Goal: Task Accomplishment & Management: Use online tool/utility

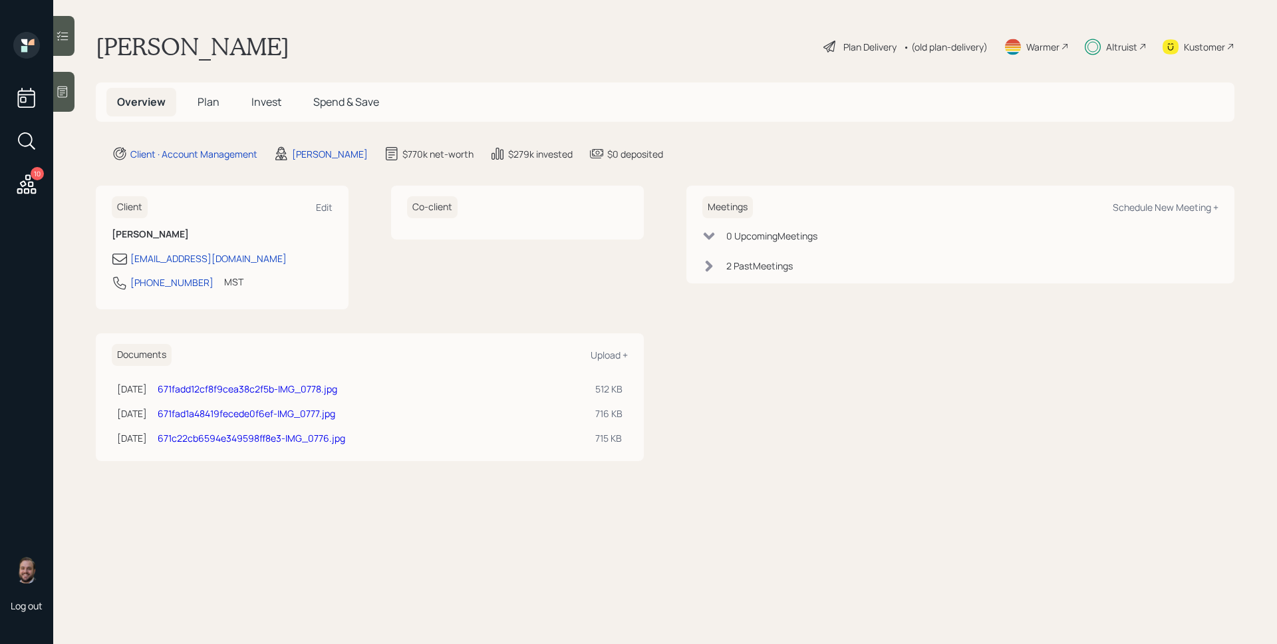
click at [1021, 43] on div "Altruist" at bounding box center [1121, 47] width 31 height 14
click at [878, 45] on div "Plan Delivery" at bounding box center [870, 47] width 53 height 14
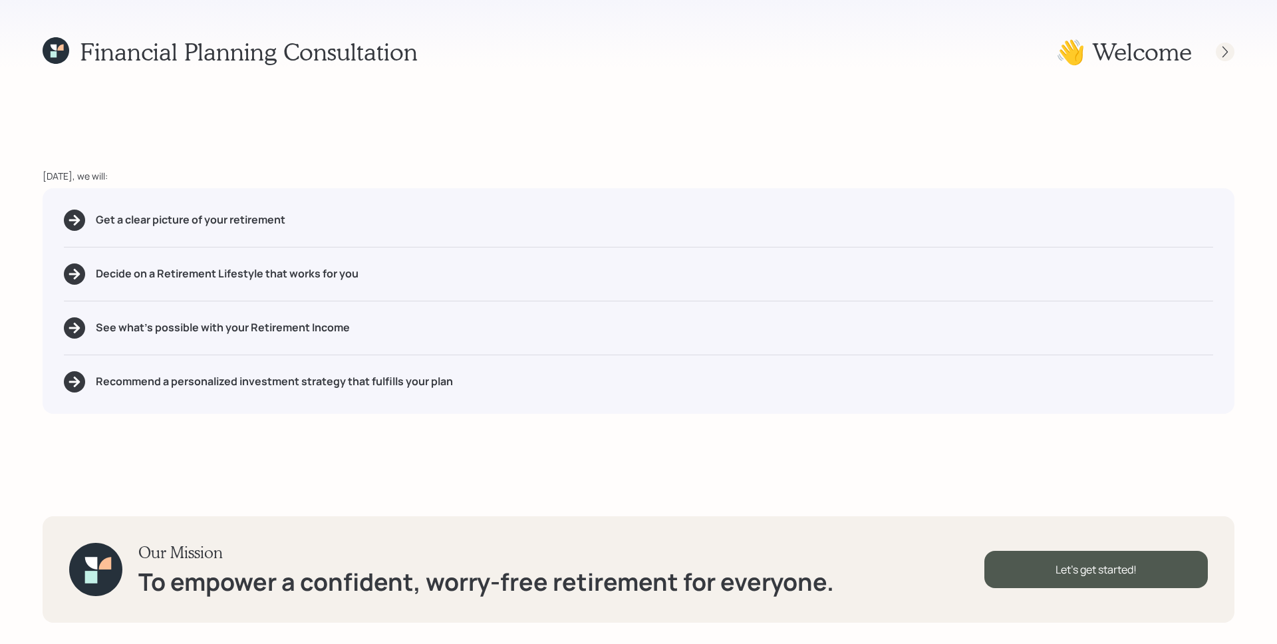
click at [1021, 51] on icon at bounding box center [1225, 51] width 13 height 13
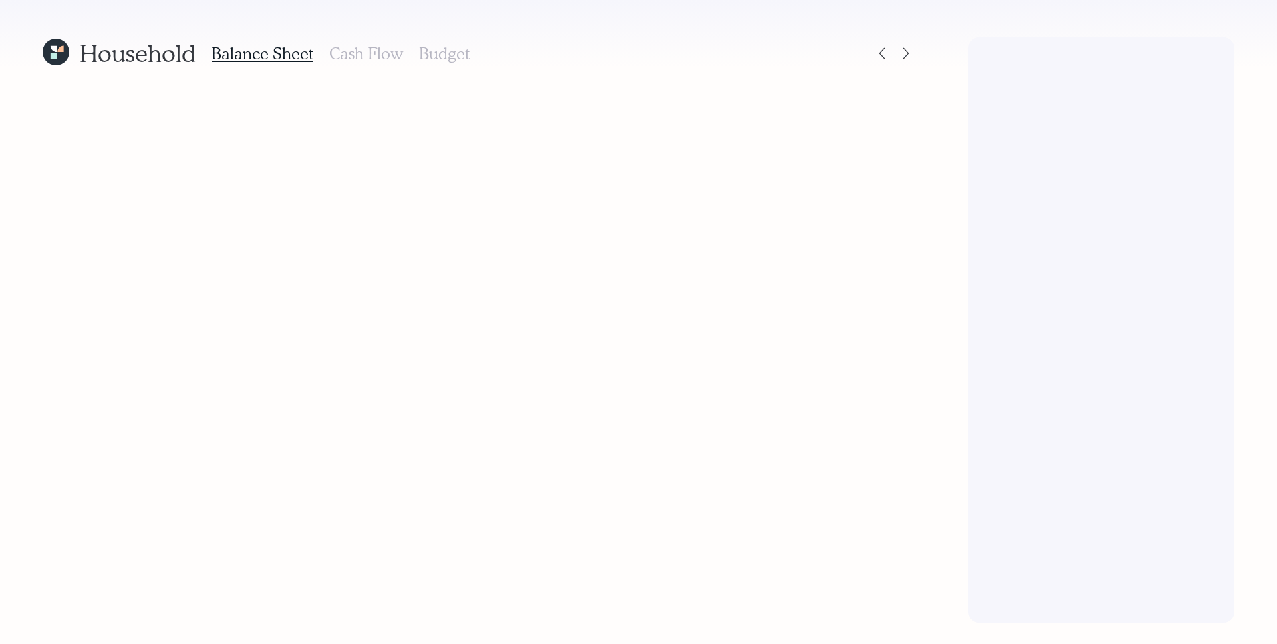
click at [440, 52] on h3 "Budget" at bounding box center [444, 53] width 51 height 19
click at [908, 53] on icon at bounding box center [905, 53] width 5 height 11
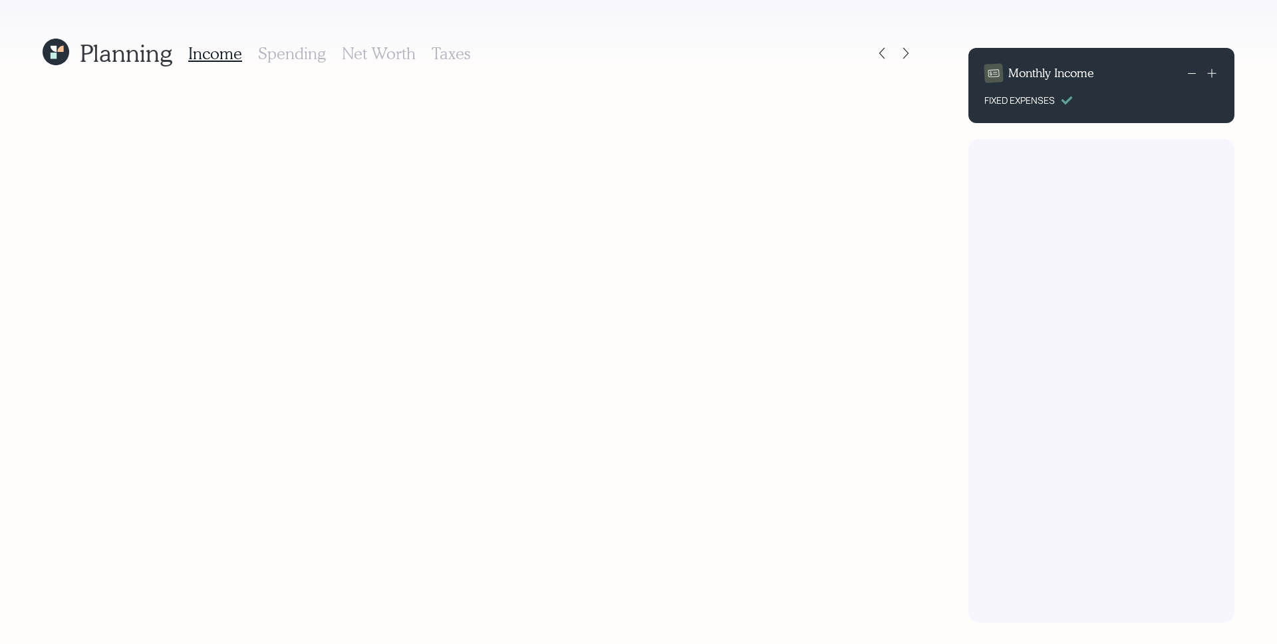
click at [459, 51] on h3 "Taxes" at bounding box center [451, 53] width 39 height 19
radio input "true"
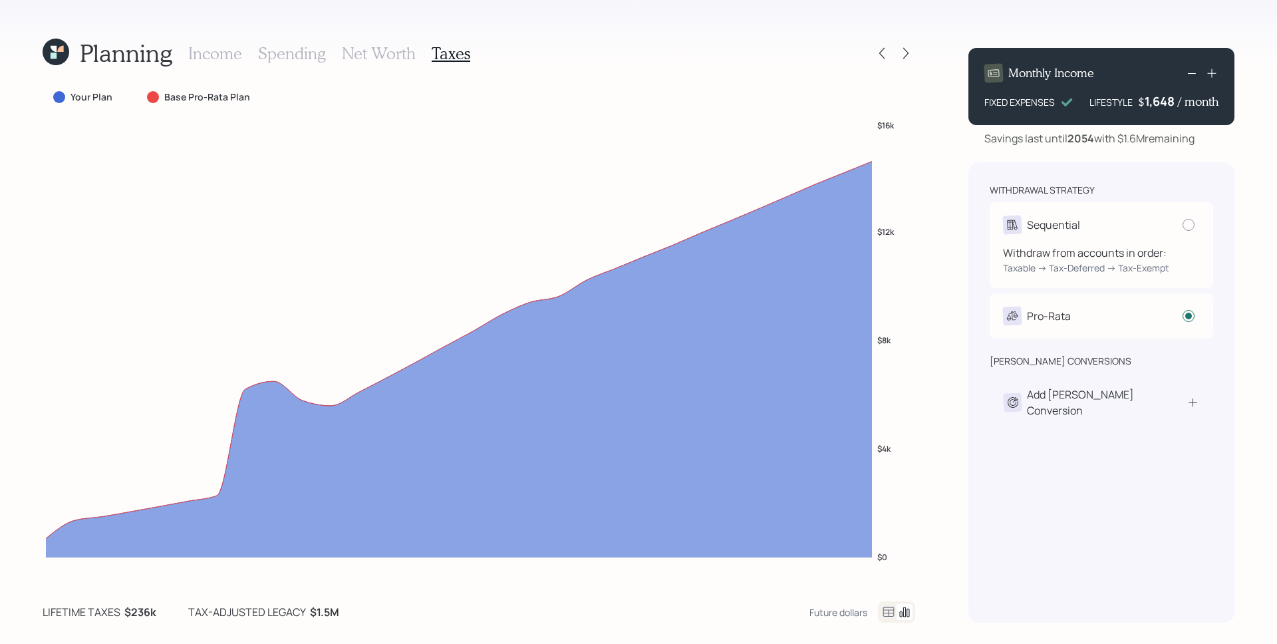
click at [1021, 228] on div "Sequential" at bounding box center [1053, 225] width 53 height 16
radio input "true"
radio input "false"
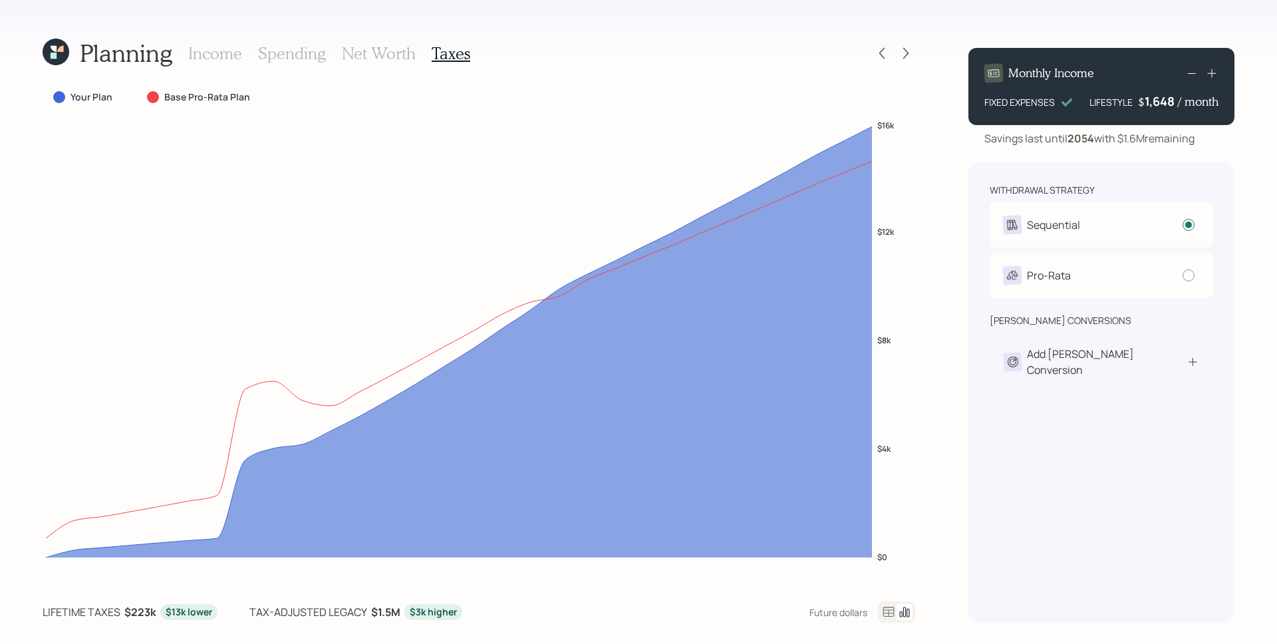
click at [59, 48] on icon at bounding box center [60, 49] width 6 height 6
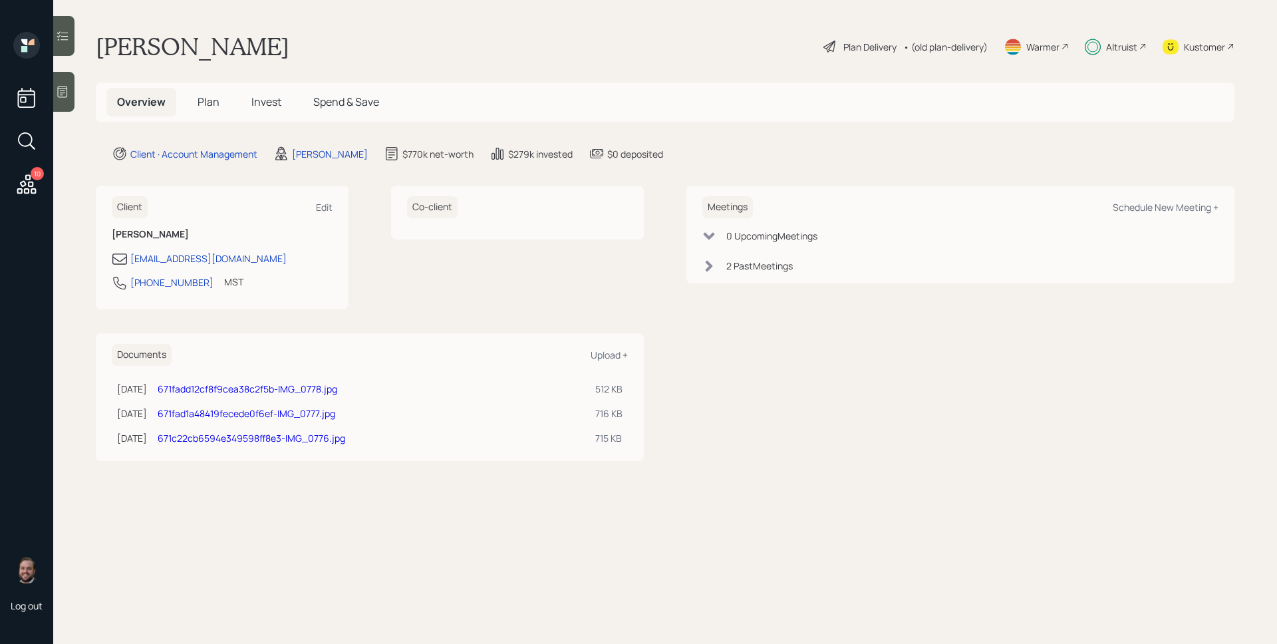
click at [21, 183] on icon at bounding box center [26, 183] width 19 height 19
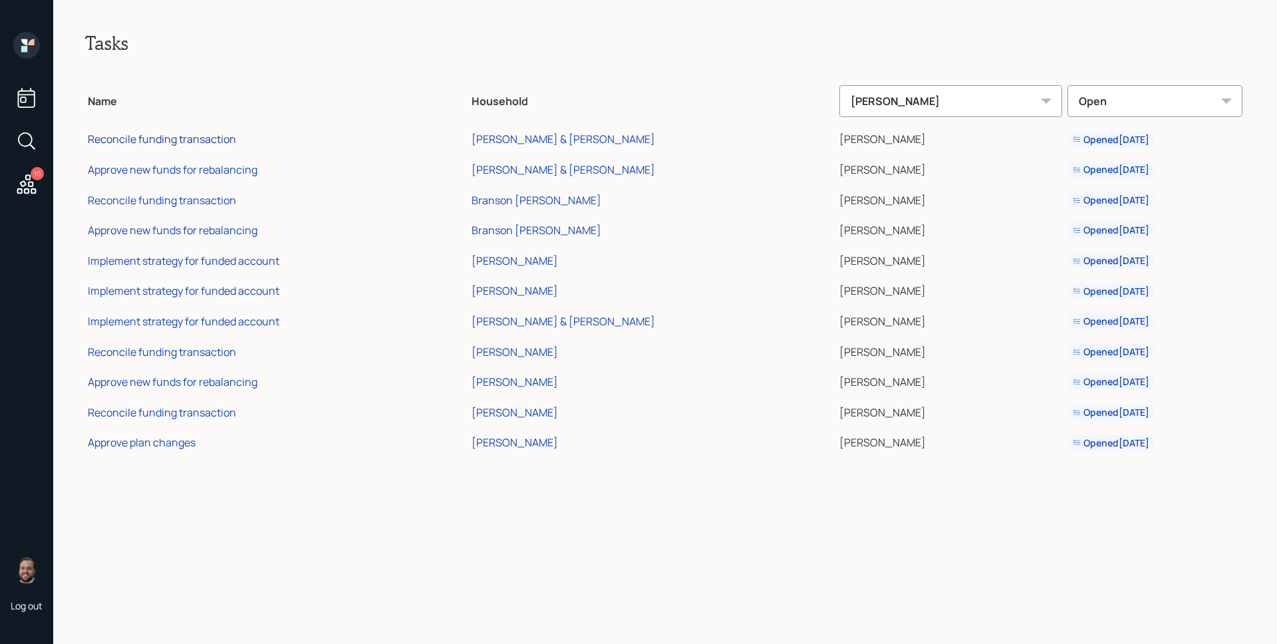
click at [218, 143] on div "Reconcile funding transaction" at bounding box center [162, 139] width 148 height 15
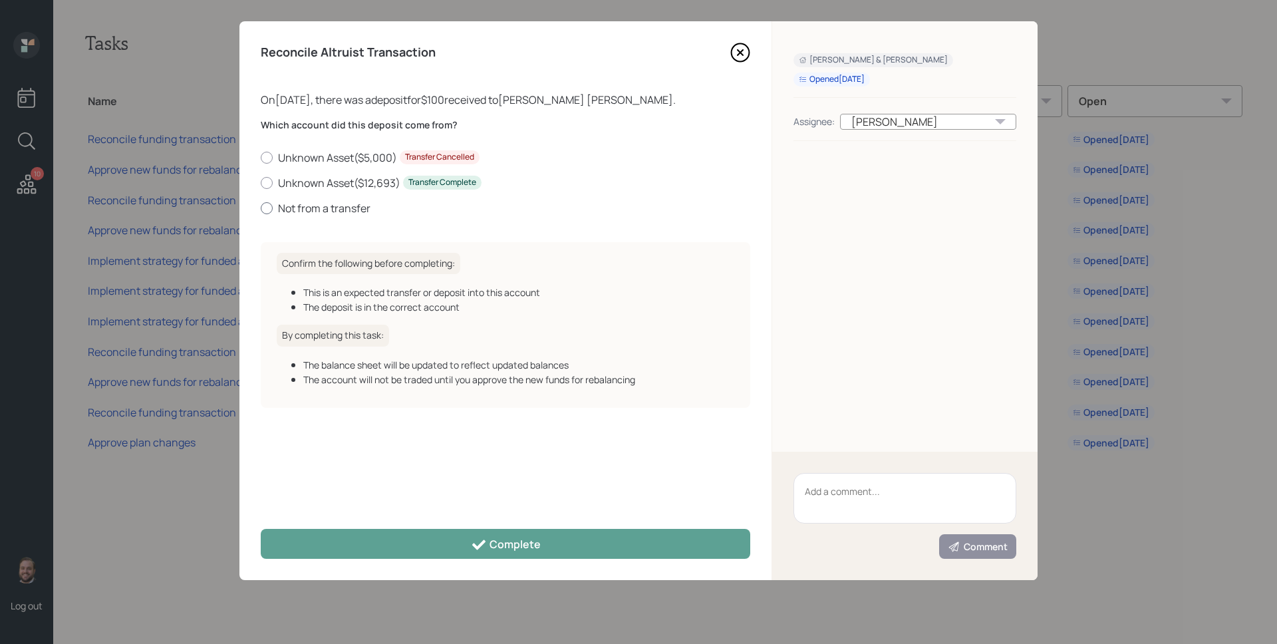
click at [351, 210] on label "Not from a transfer" at bounding box center [506, 208] width 490 height 15
click at [261, 208] on input "Not from a transfer" at bounding box center [260, 208] width 1 height 1
radio input "true"
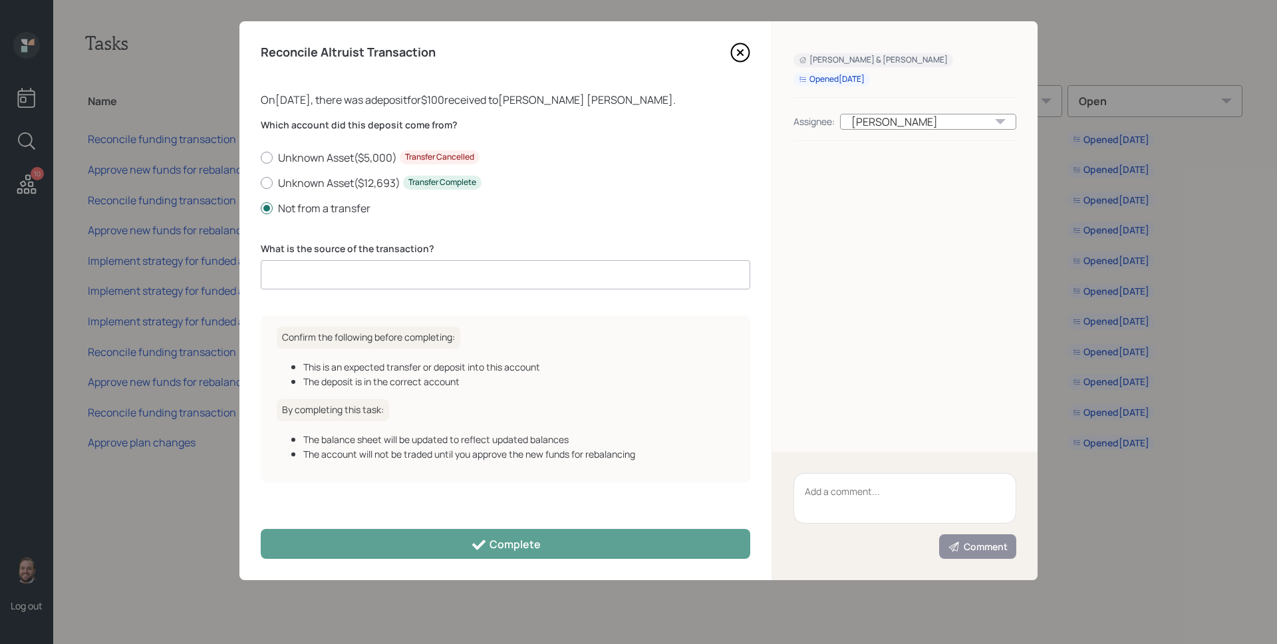
click at [400, 267] on input at bounding box center [506, 274] width 490 height 29
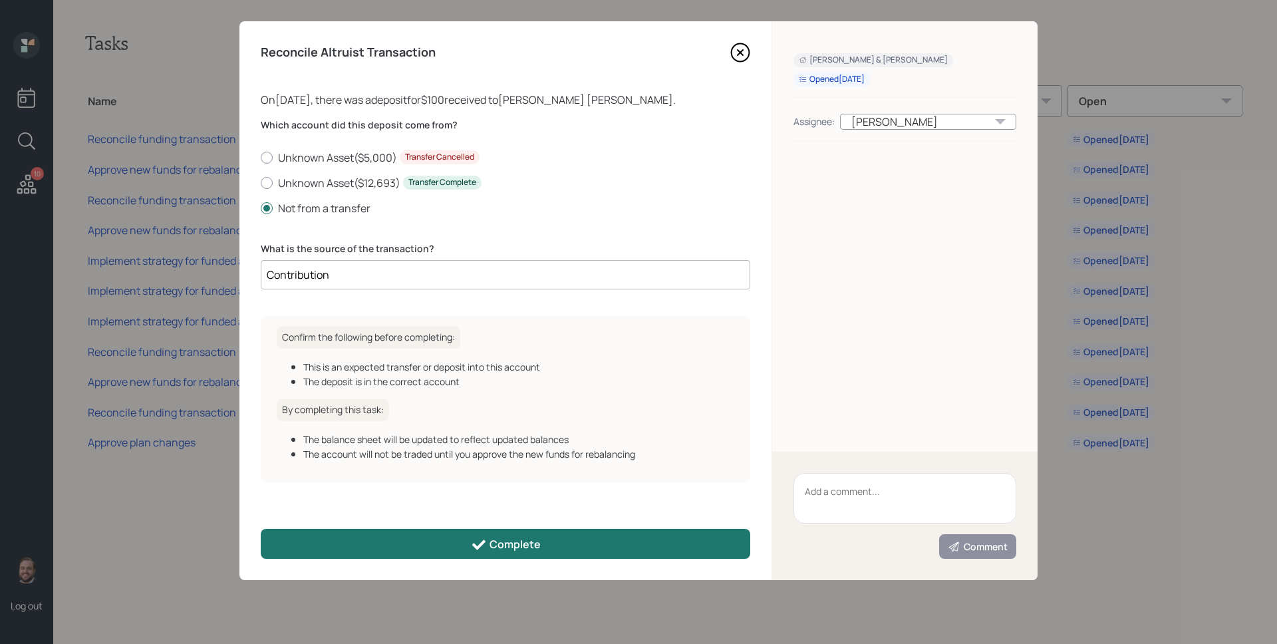
type input "Contribution"
click at [529, 514] on div "Complete" at bounding box center [506, 545] width 70 height 16
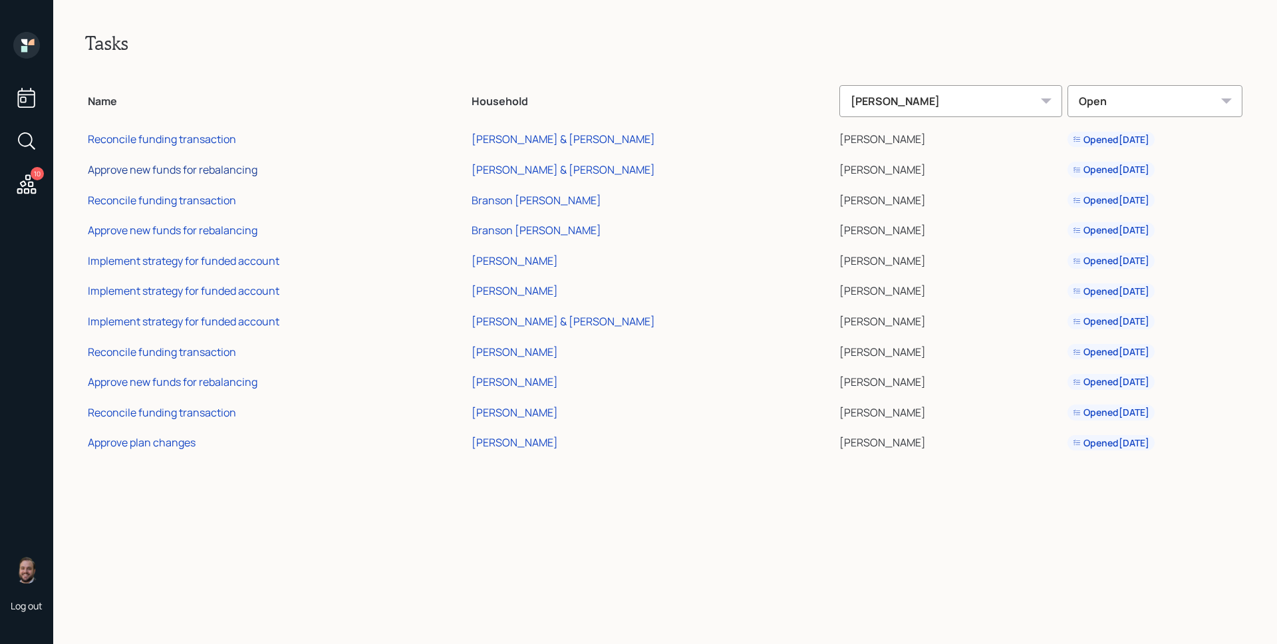
click at [224, 174] on div "Approve new funds for rebalancing" at bounding box center [173, 169] width 170 height 15
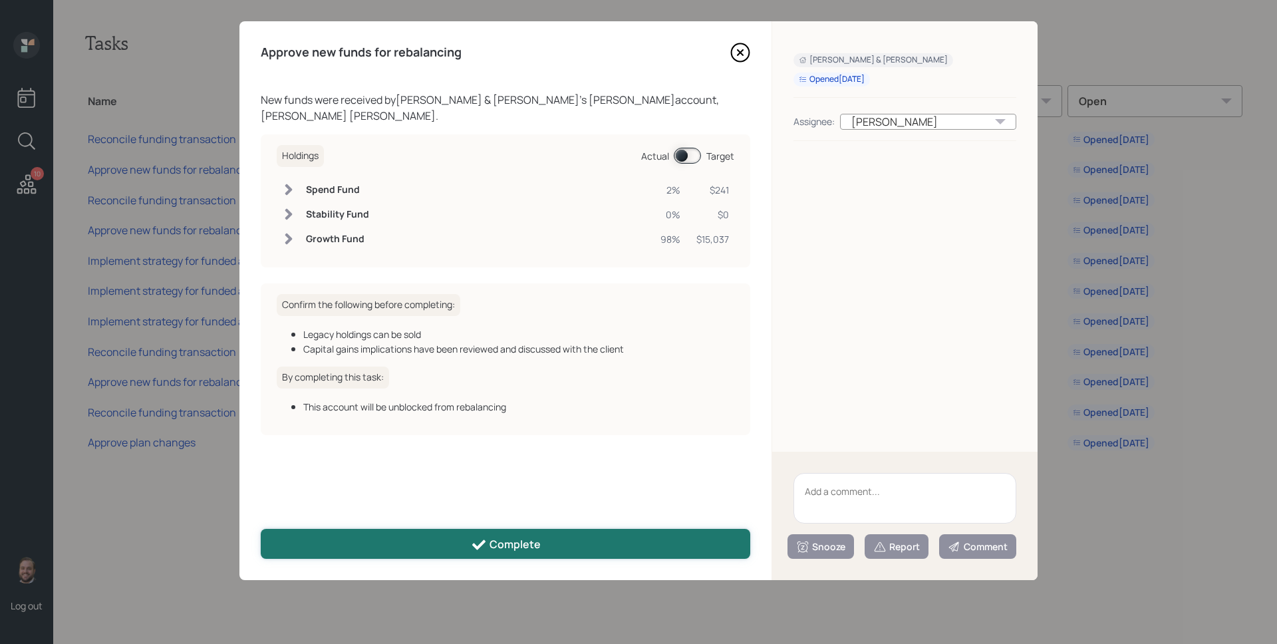
click at [487, 514] on icon at bounding box center [479, 545] width 16 height 16
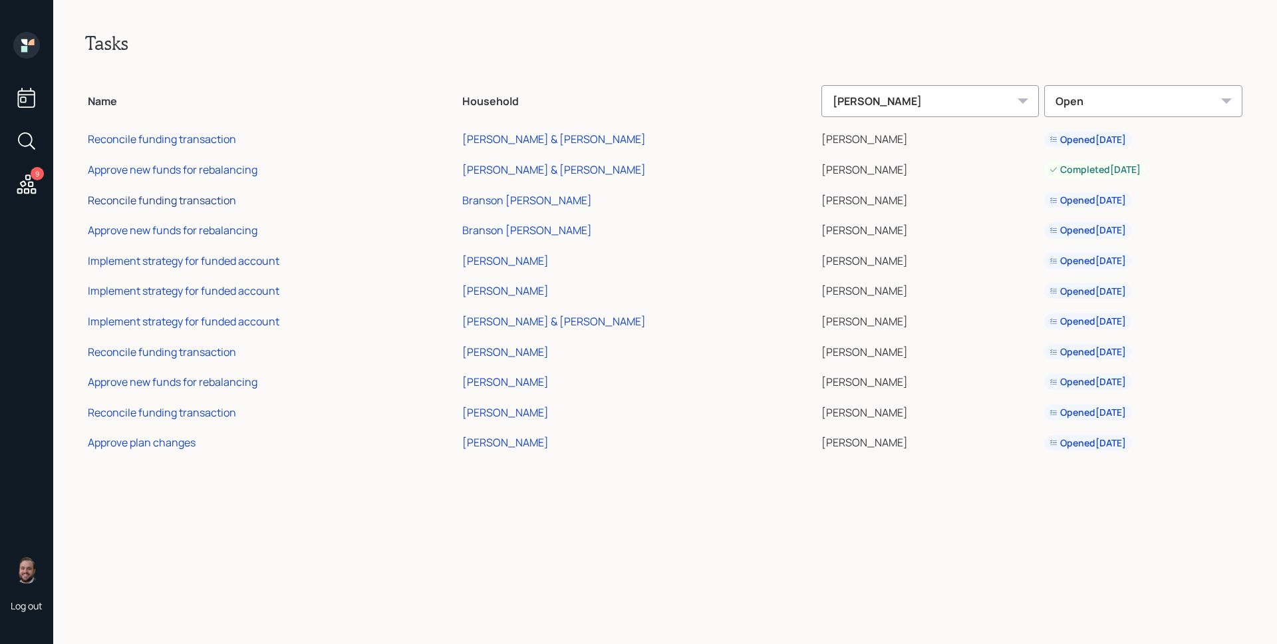
click at [215, 202] on div "Reconcile funding transaction" at bounding box center [162, 200] width 148 height 15
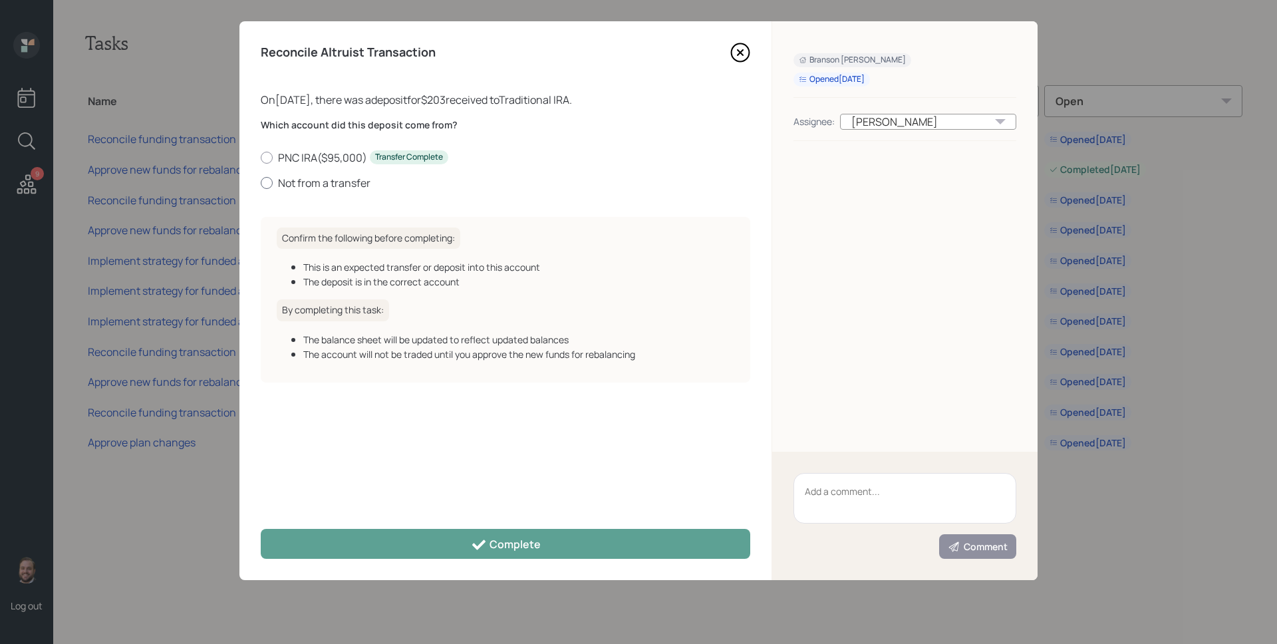
click at [351, 180] on label "Not from a transfer" at bounding box center [506, 183] width 490 height 15
click at [261, 182] on input "Not from a transfer" at bounding box center [260, 182] width 1 height 1
radio input "true"
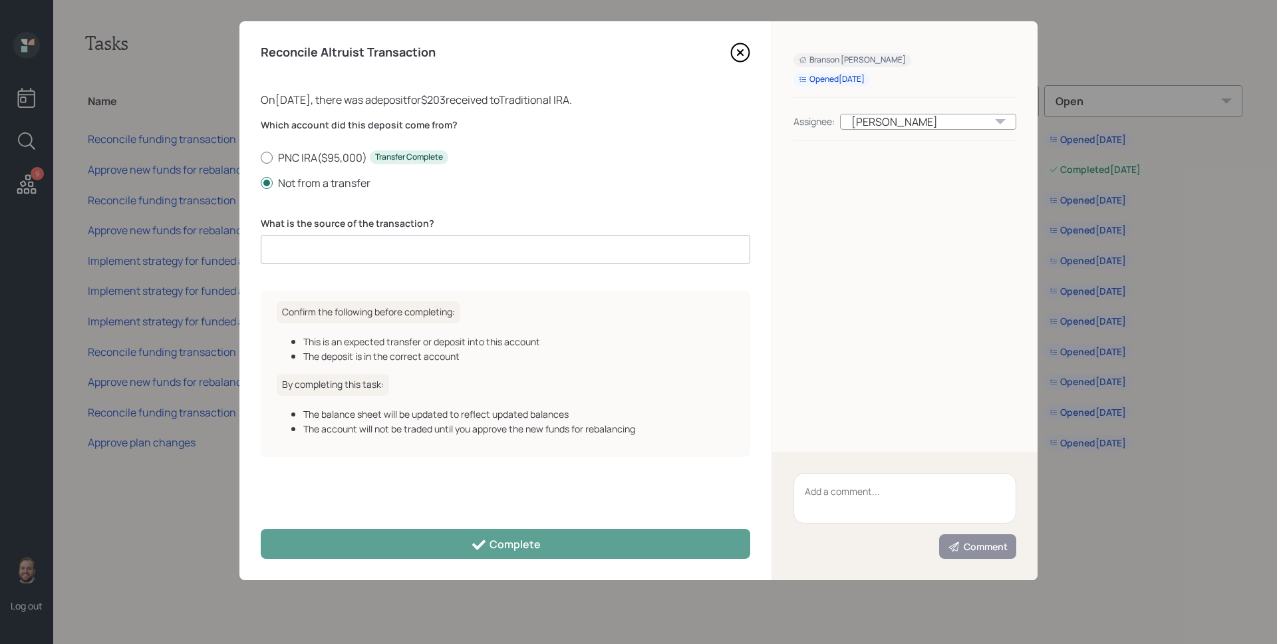
click at [343, 157] on label "PNC IRA ( $95,000 ) Transfer Complete" at bounding box center [506, 157] width 490 height 15
click at [261, 157] on input "PNC IRA ( $95,000 ) Transfer Complete" at bounding box center [260, 157] width 1 height 1
radio input "true"
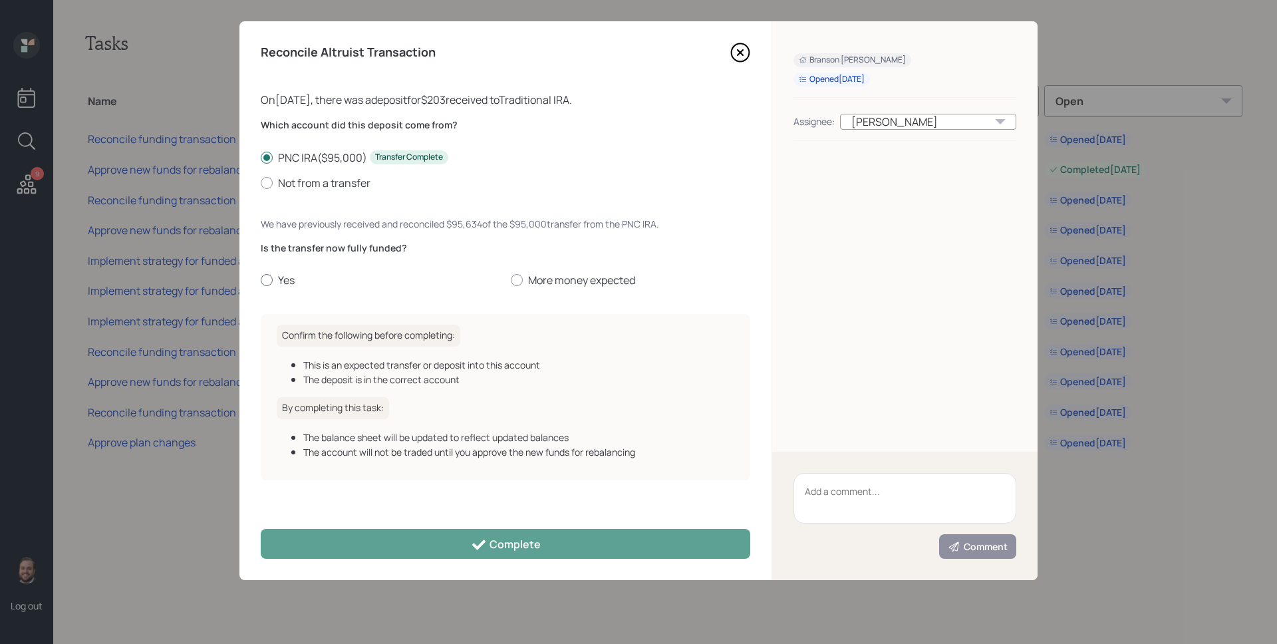
click at [284, 276] on label "Yes" at bounding box center [381, 280] width 240 height 15
click at [261, 280] on input "Yes" at bounding box center [260, 280] width 1 height 1
radio input "true"
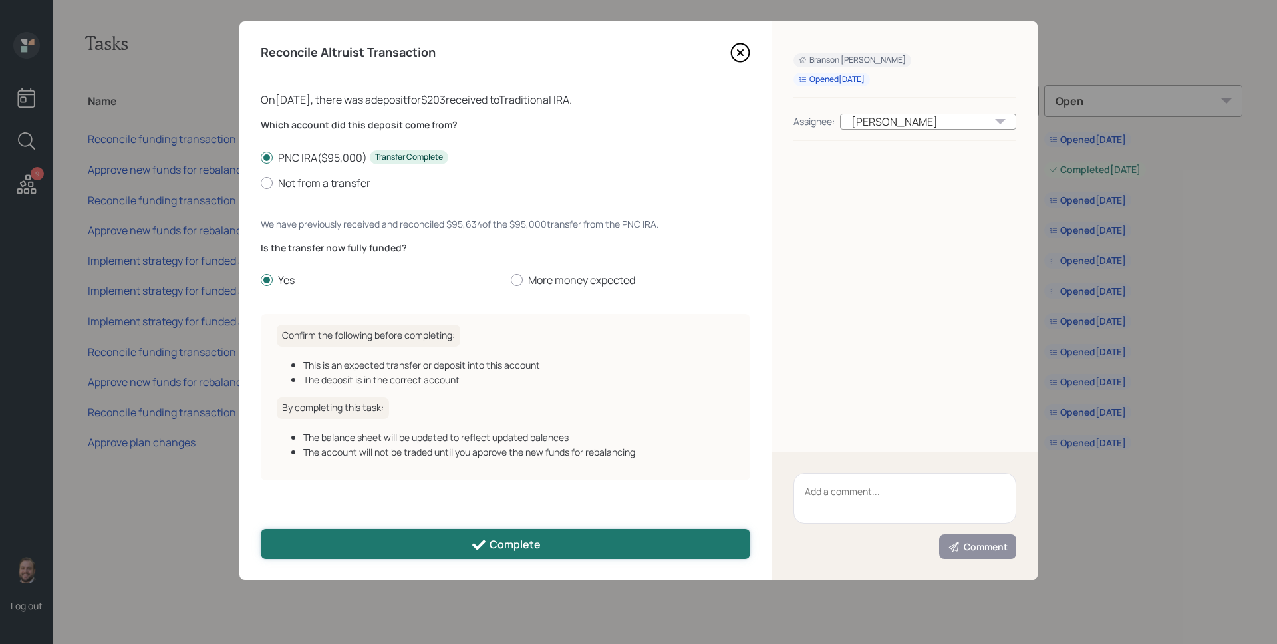
click at [476, 514] on icon at bounding box center [479, 545] width 16 height 16
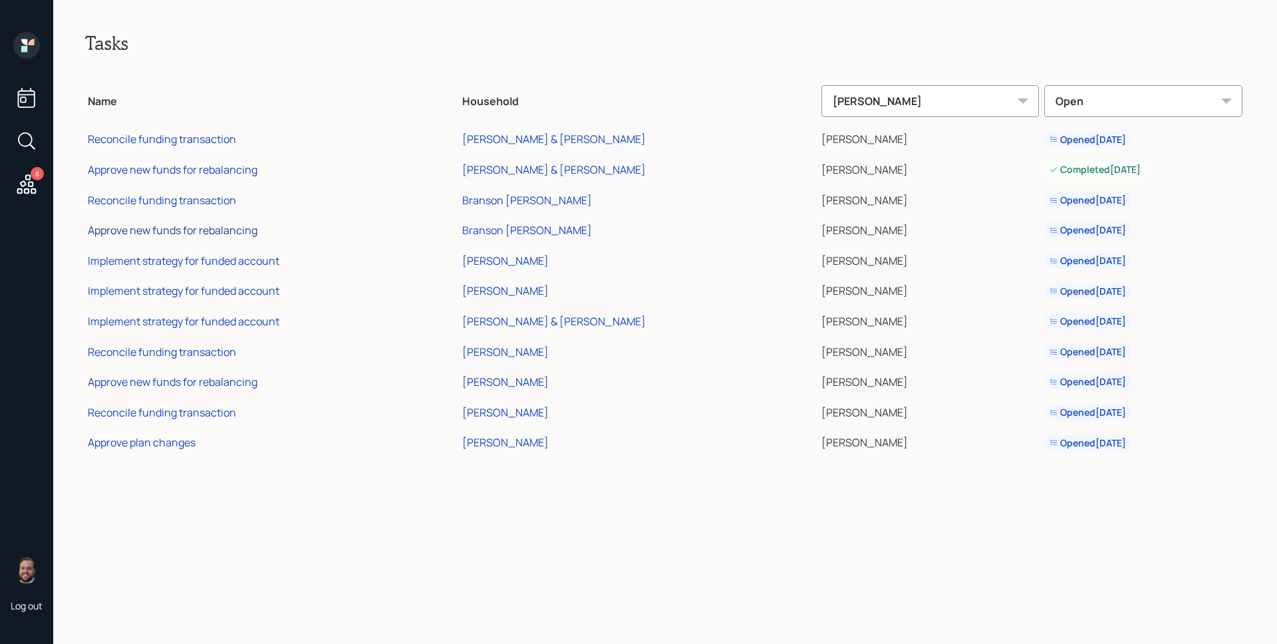
click at [191, 230] on div "Approve new funds for rebalancing" at bounding box center [173, 230] width 170 height 15
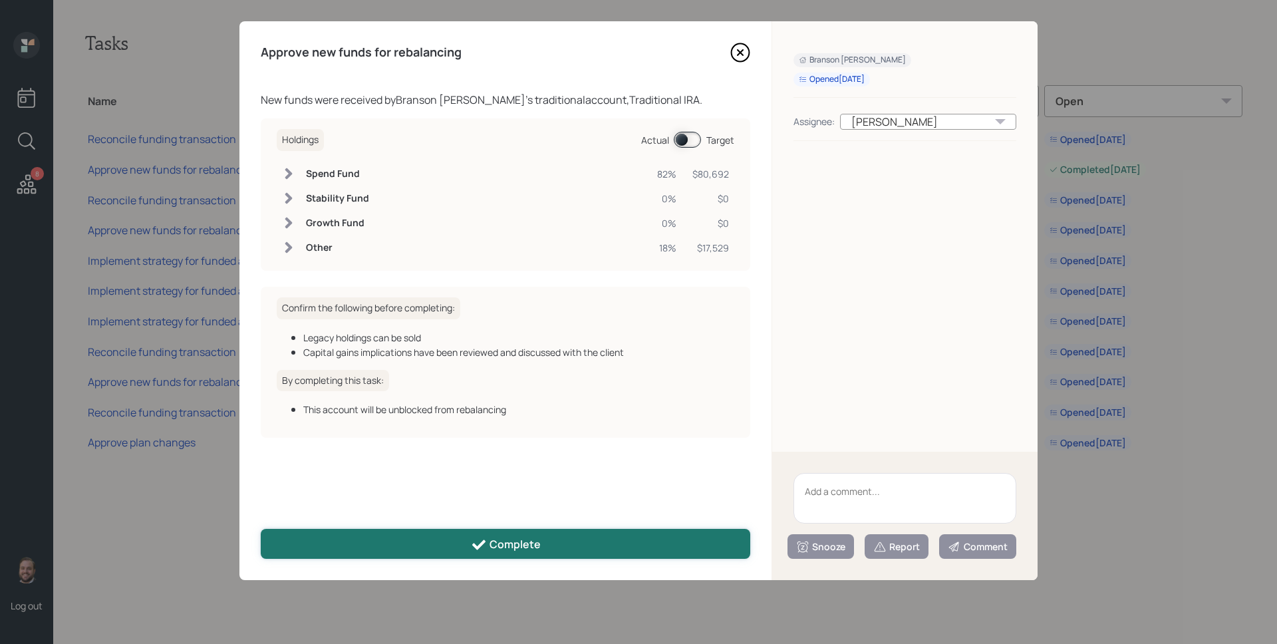
click at [508, 514] on div "Complete" at bounding box center [506, 545] width 70 height 16
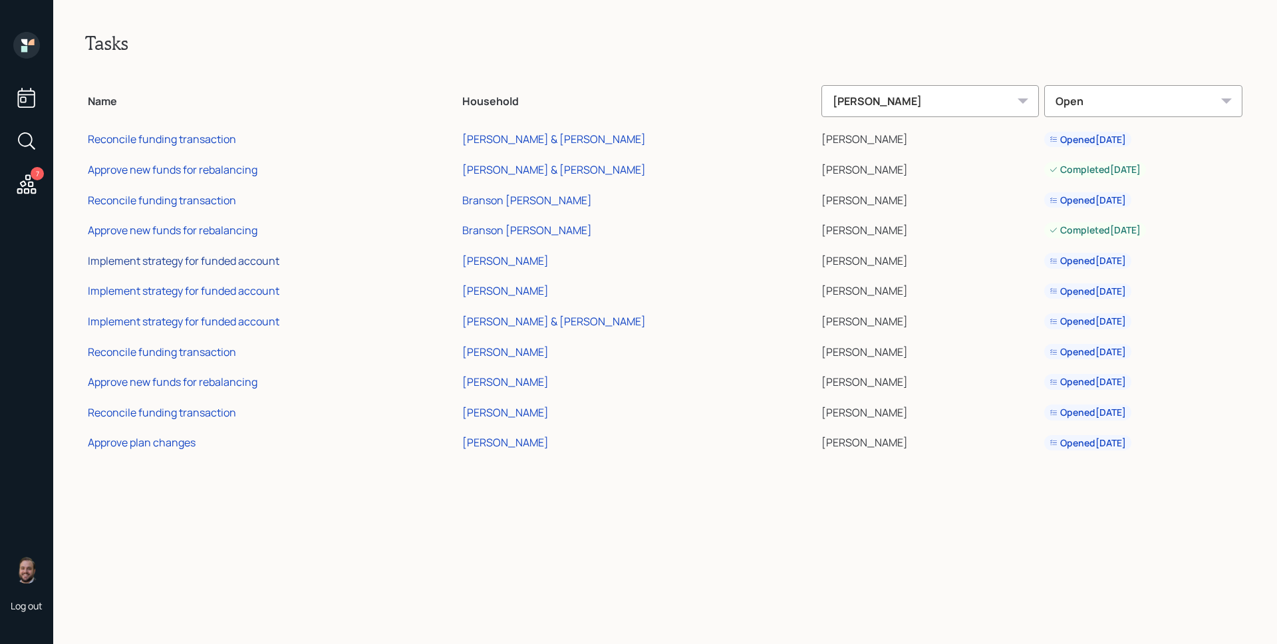
click at [234, 265] on div "Implement strategy for funded account" at bounding box center [184, 260] width 192 height 15
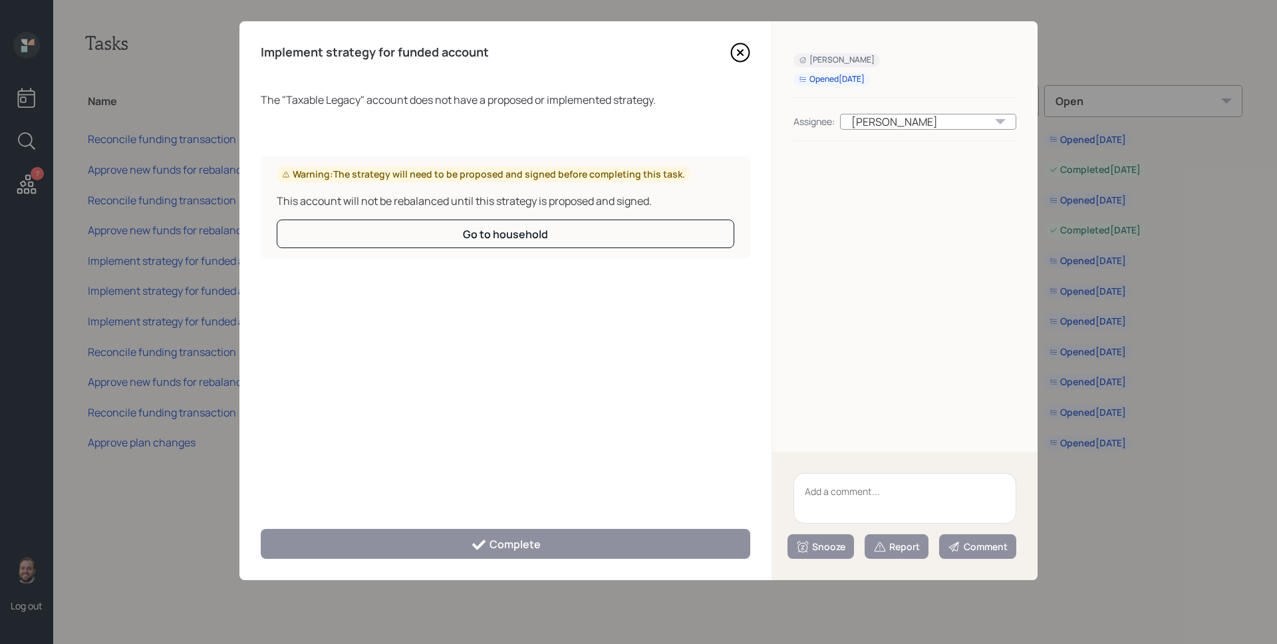
click at [734, 53] on icon at bounding box center [740, 53] width 20 height 20
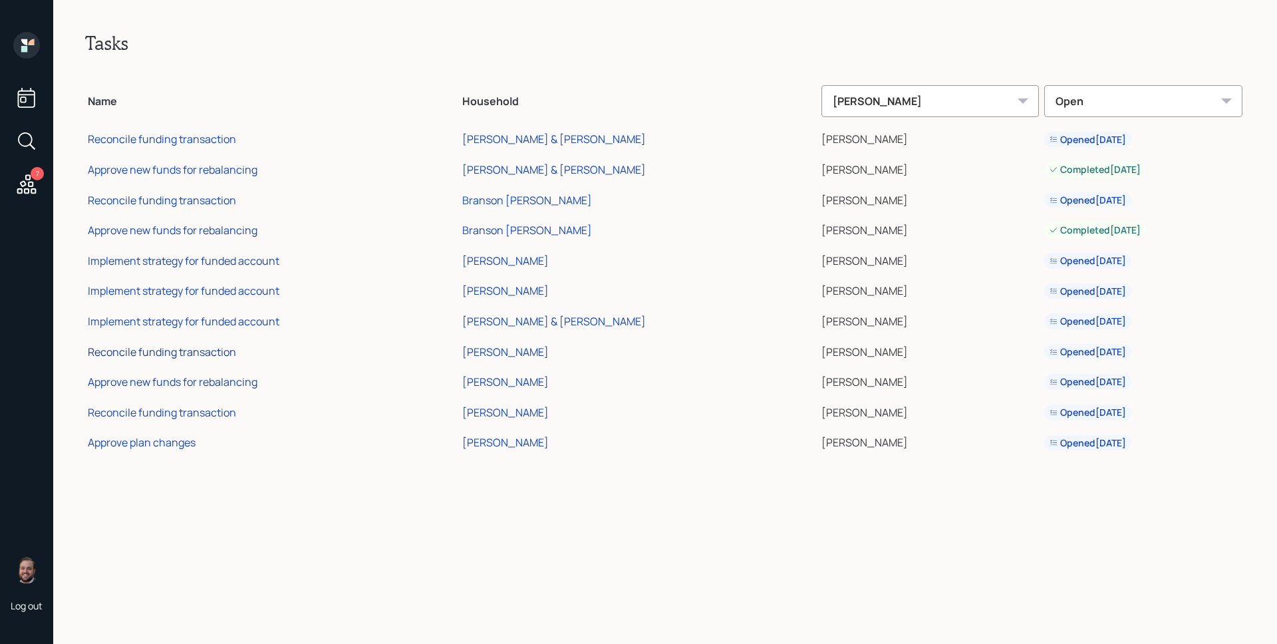
click at [182, 354] on div "Reconcile funding transaction" at bounding box center [162, 352] width 148 height 15
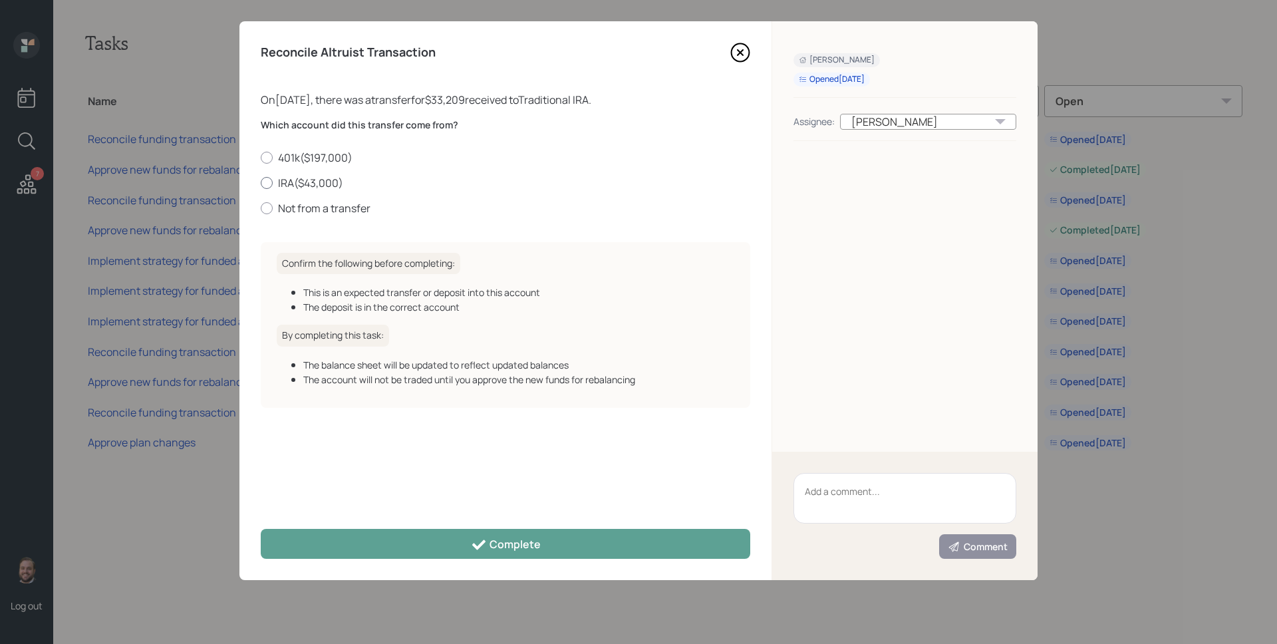
click at [285, 180] on label "IRA ( $43,000 )" at bounding box center [506, 183] width 490 height 15
click at [261, 182] on input "IRA ( $43,000 )" at bounding box center [260, 182] width 1 height 1
radio input "true"
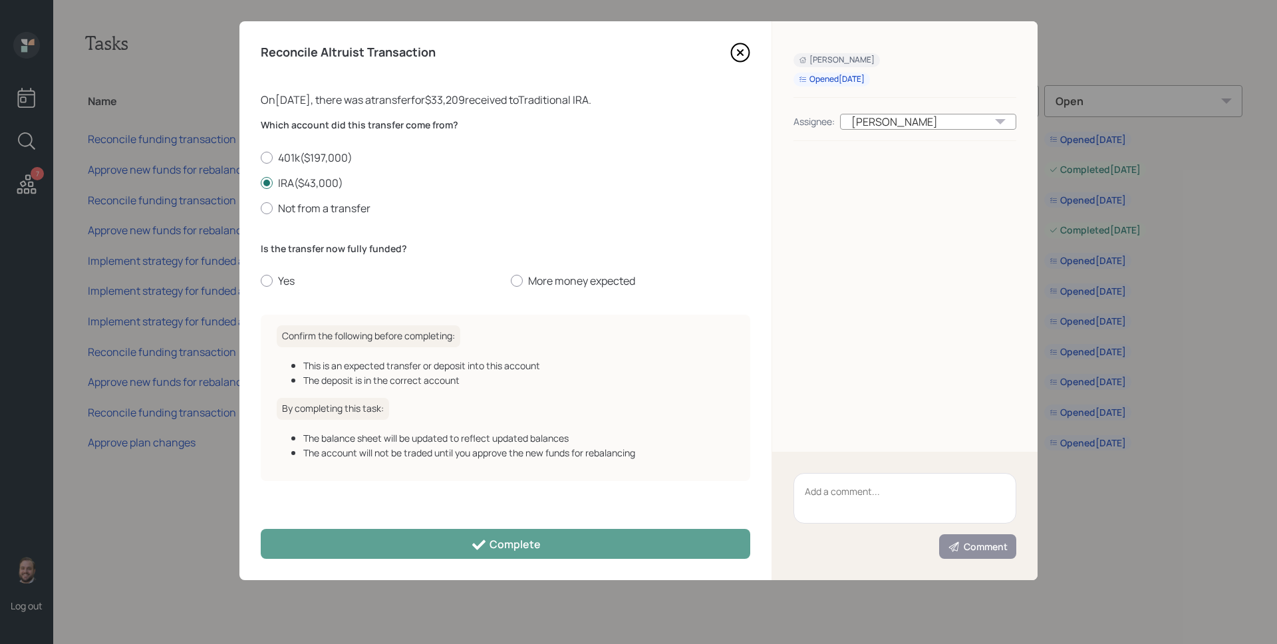
click at [285, 269] on div "Is the transfer now fully funded? Yes More money expected" at bounding box center [506, 265] width 490 height 47
click at [287, 279] on label "Yes" at bounding box center [381, 280] width 240 height 15
click at [261, 281] on input "Yes" at bounding box center [260, 281] width 1 height 1
radio input "true"
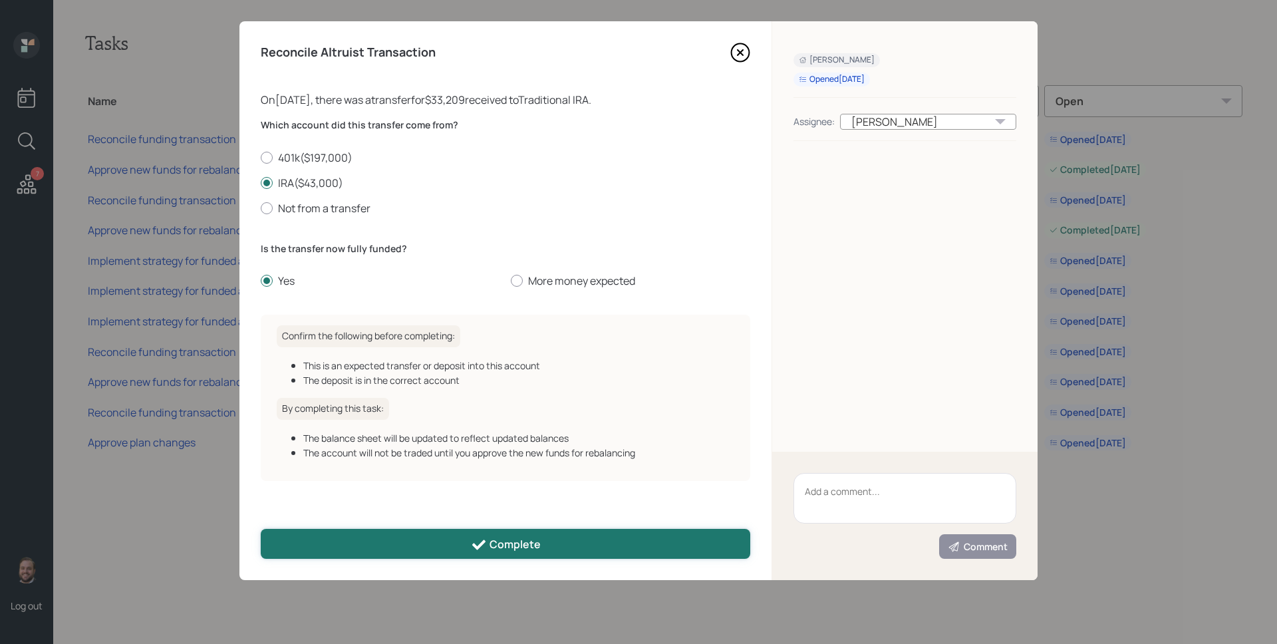
click at [480, 514] on button "Complete" at bounding box center [506, 544] width 490 height 30
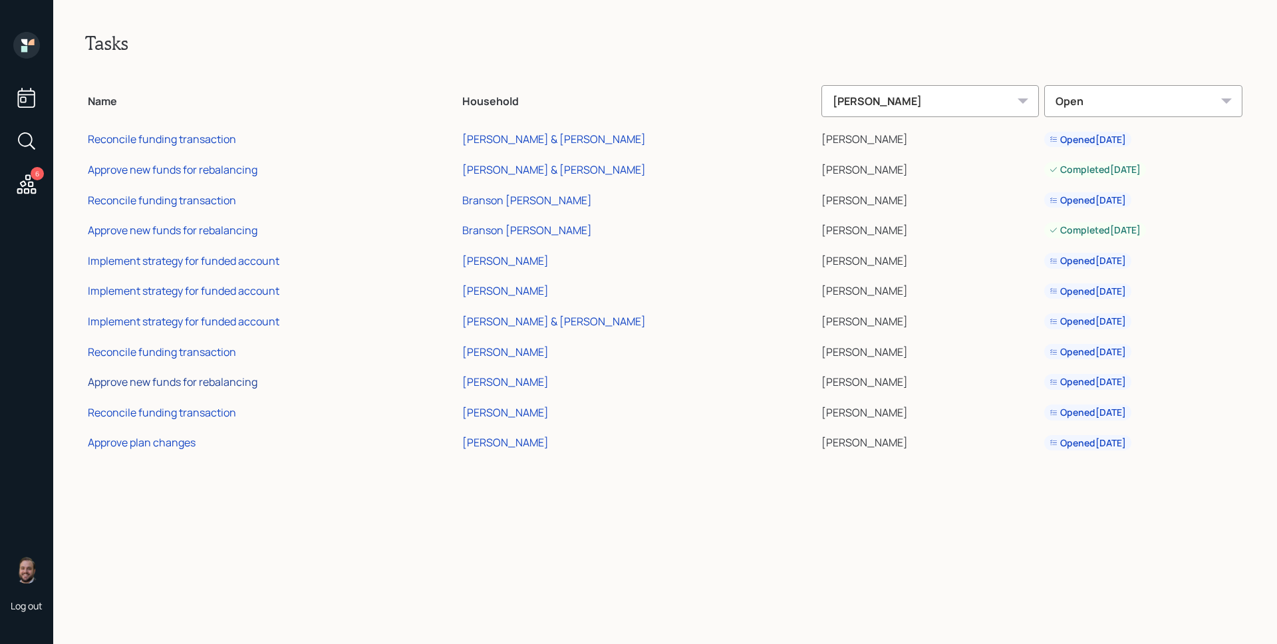
click at [230, 382] on div "Approve new funds for rebalancing" at bounding box center [173, 382] width 170 height 15
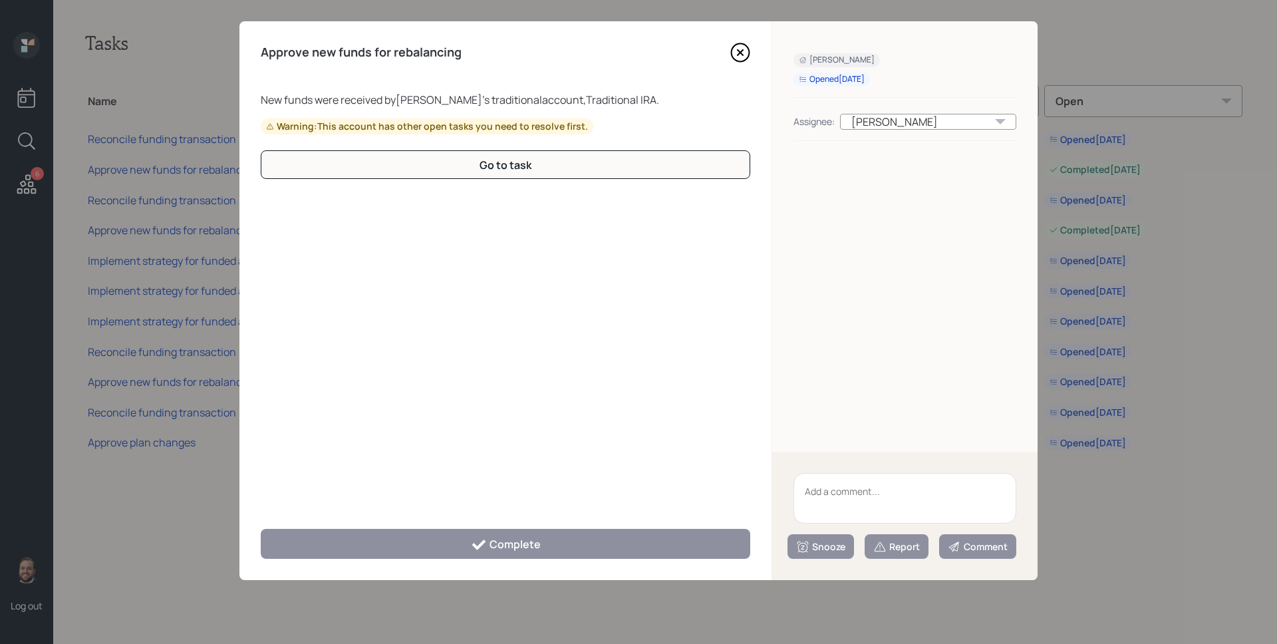
click at [745, 53] on icon at bounding box center [740, 53] width 20 height 20
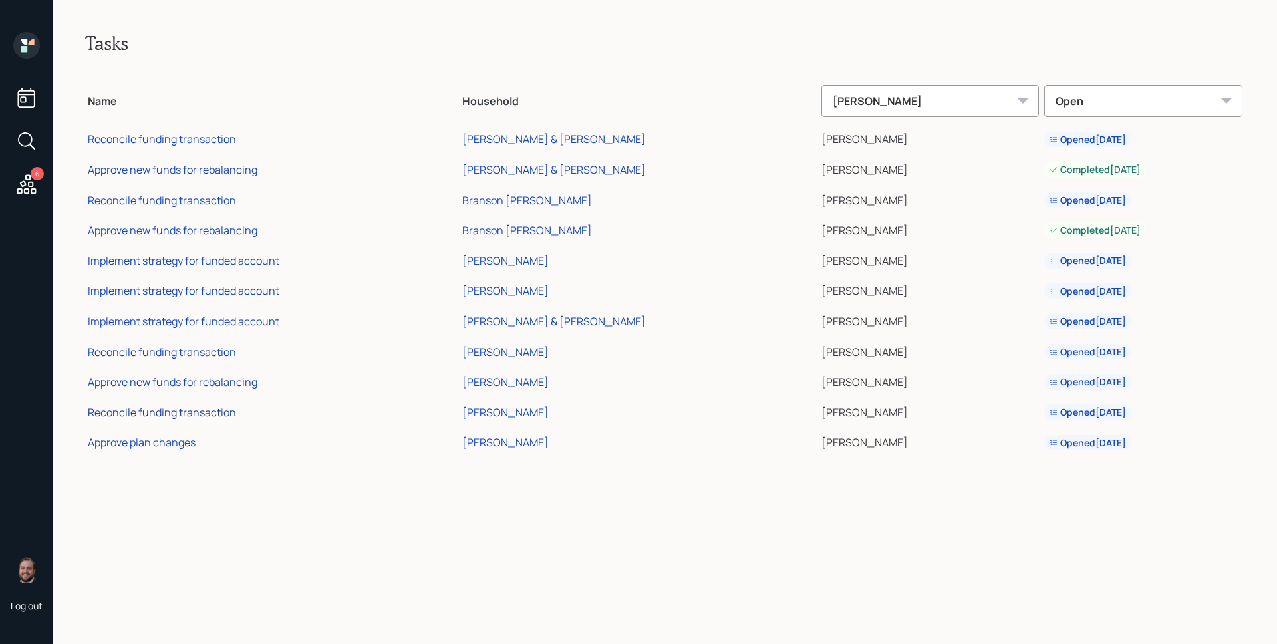
click at [200, 414] on div "Reconcile funding transaction" at bounding box center [162, 412] width 148 height 15
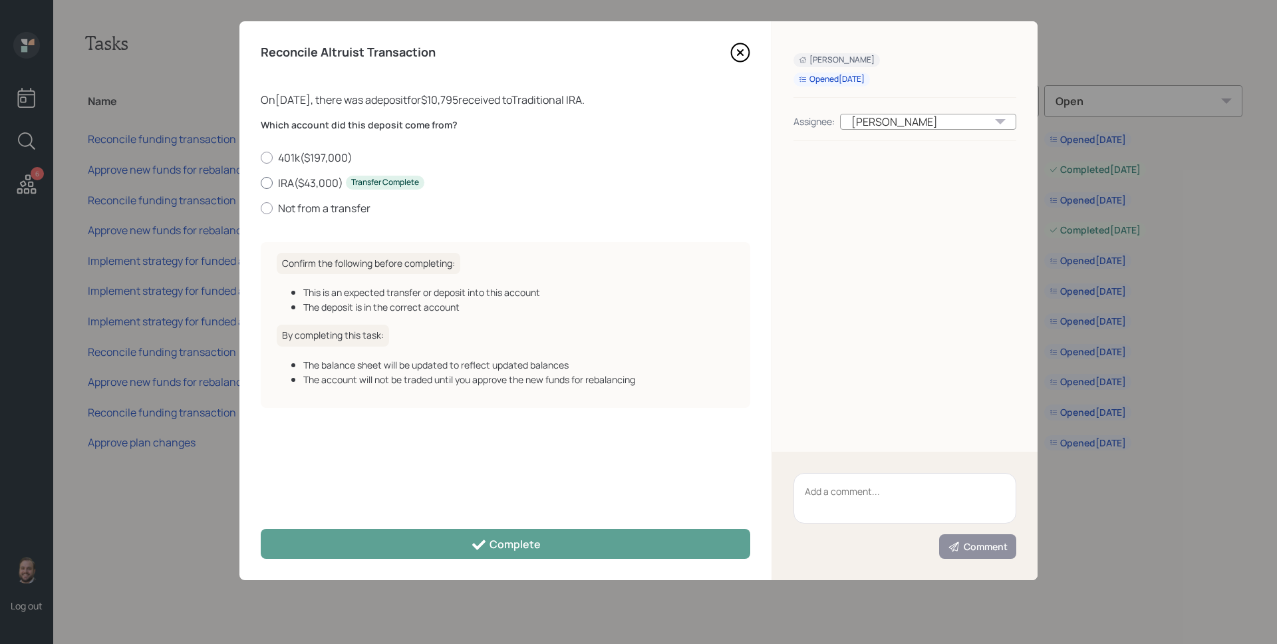
click at [304, 183] on label "IRA ( $43,000 ) Transfer Complete" at bounding box center [506, 183] width 490 height 15
click at [261, 183] on input "IRA ( $43,000 ) Transfer Complete" at bounding box center [260, 182] width 1 height 1
radio input "true"
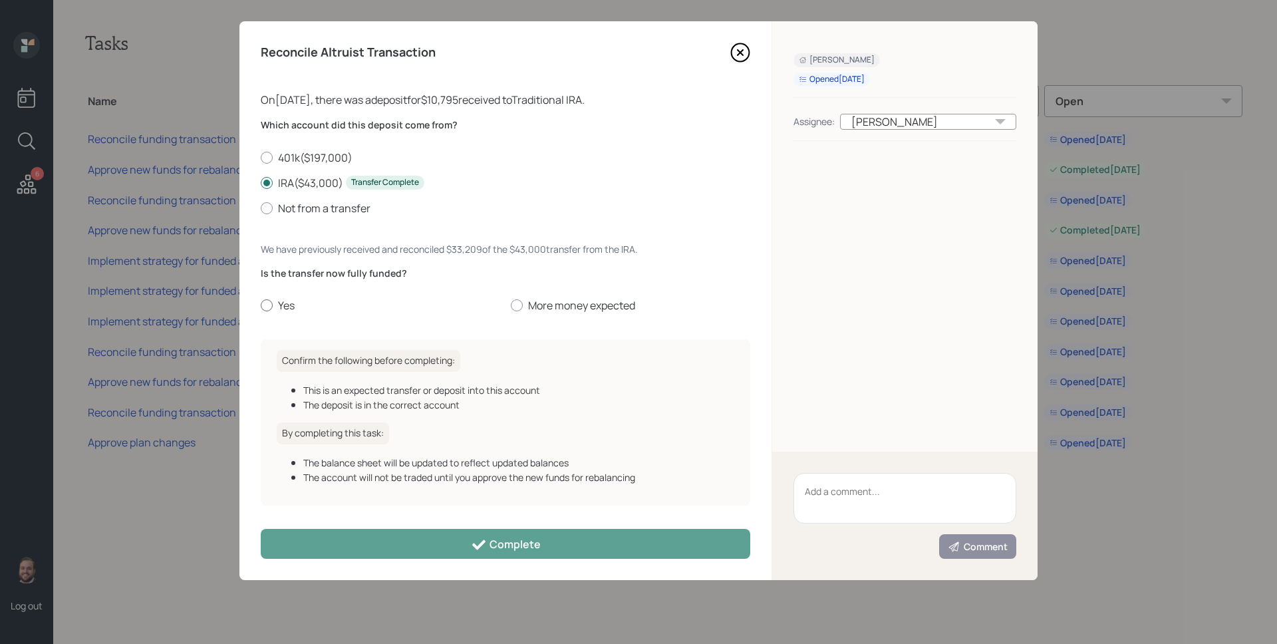
click at [279, 309] on label "Yes" at bounding box center [381, 305] width 240 height 15
click at [261, 306] on input "Yes" at bounding box center [260, 305] width 1 height 1
radio input "true"
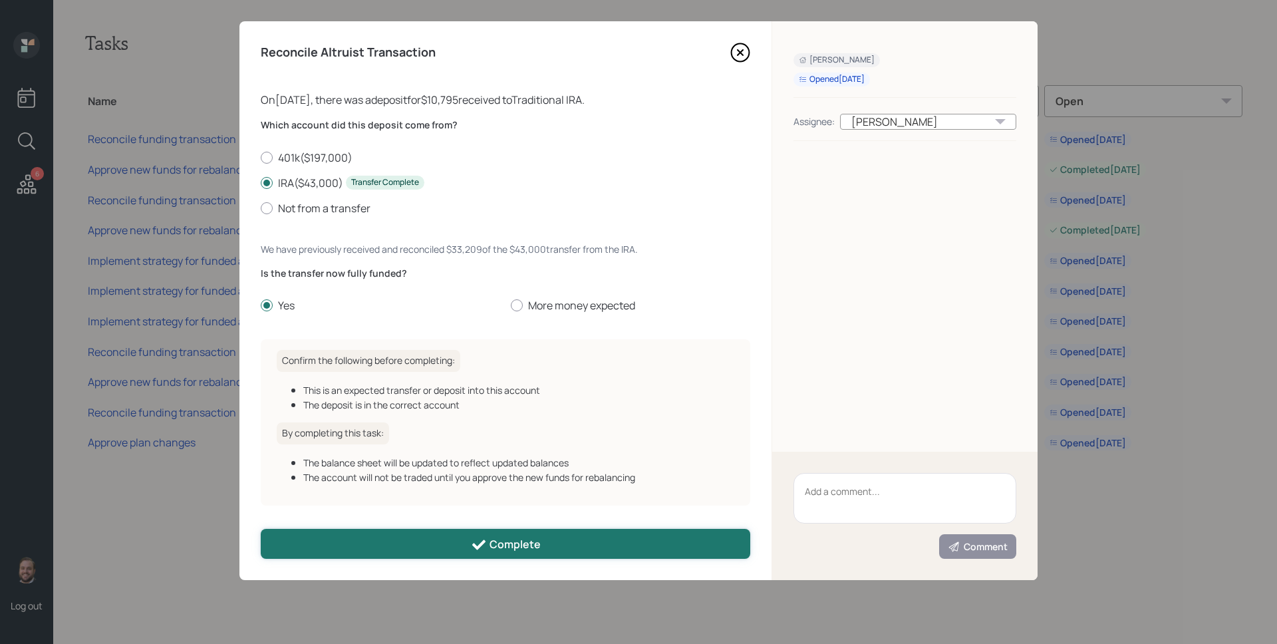
click at [450, 514] on button "Complete" at bounding box center [506, 544] width 490 height 30
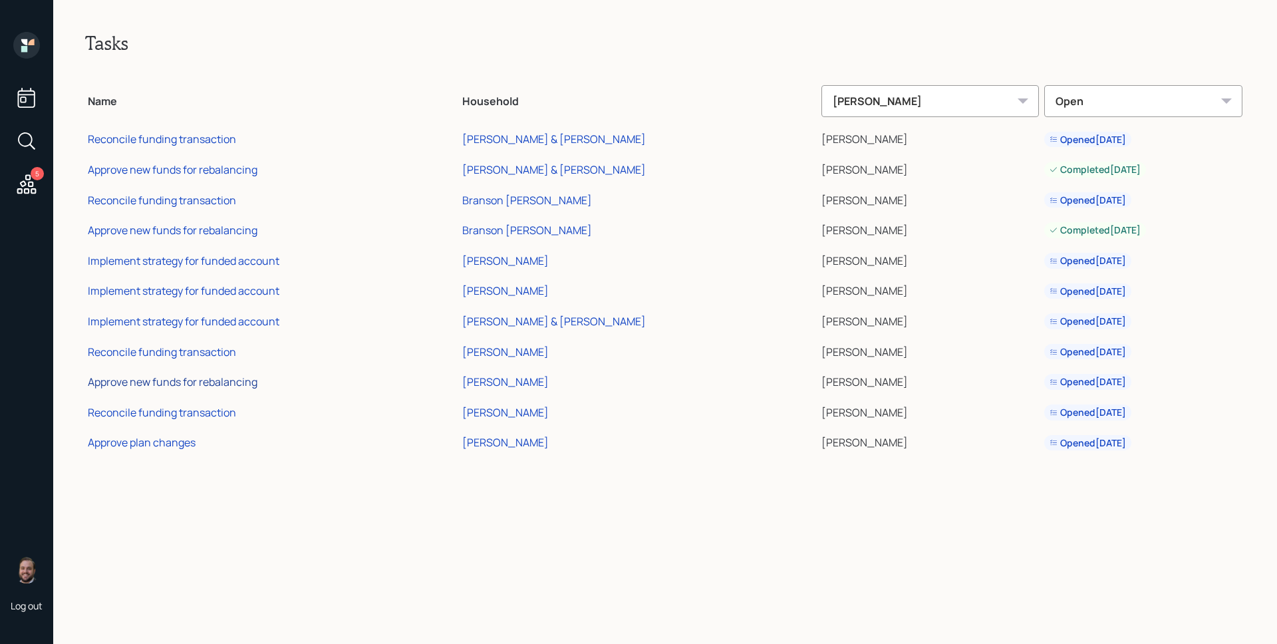
click at [214, 386] on div "Approve new funds for rebalancing" at bounding box center [173, 382] width 170 height 15
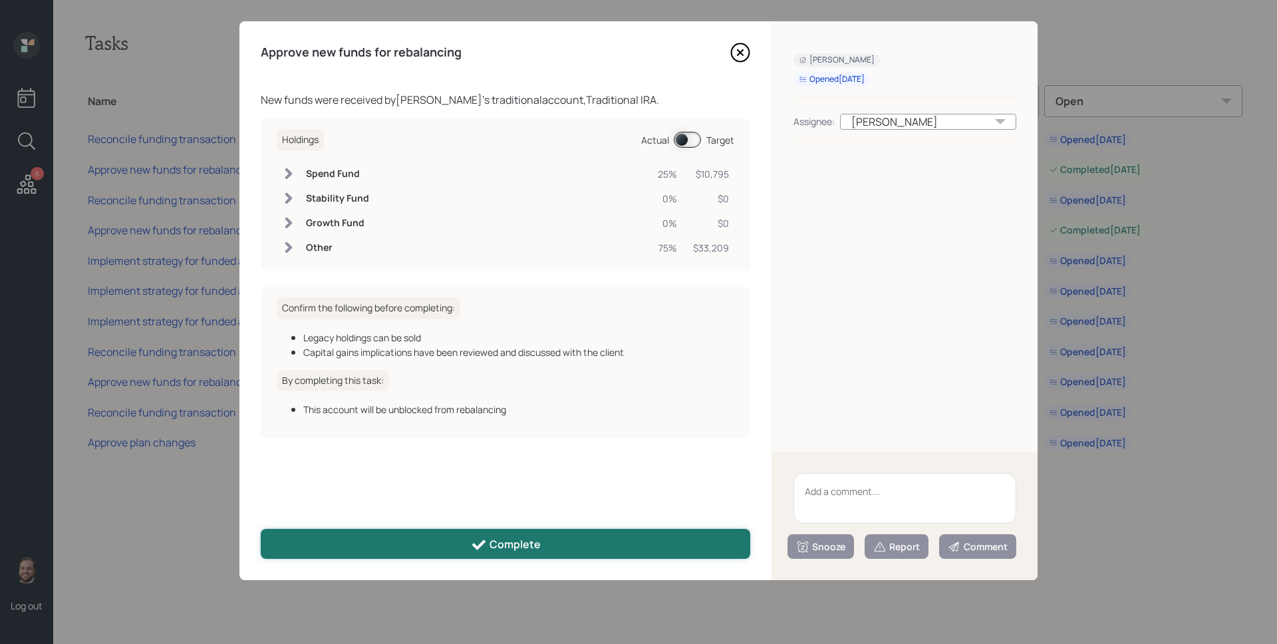
click at [530, 514] on div "Complete" at bounding box center [506, 545] width 70 height 16
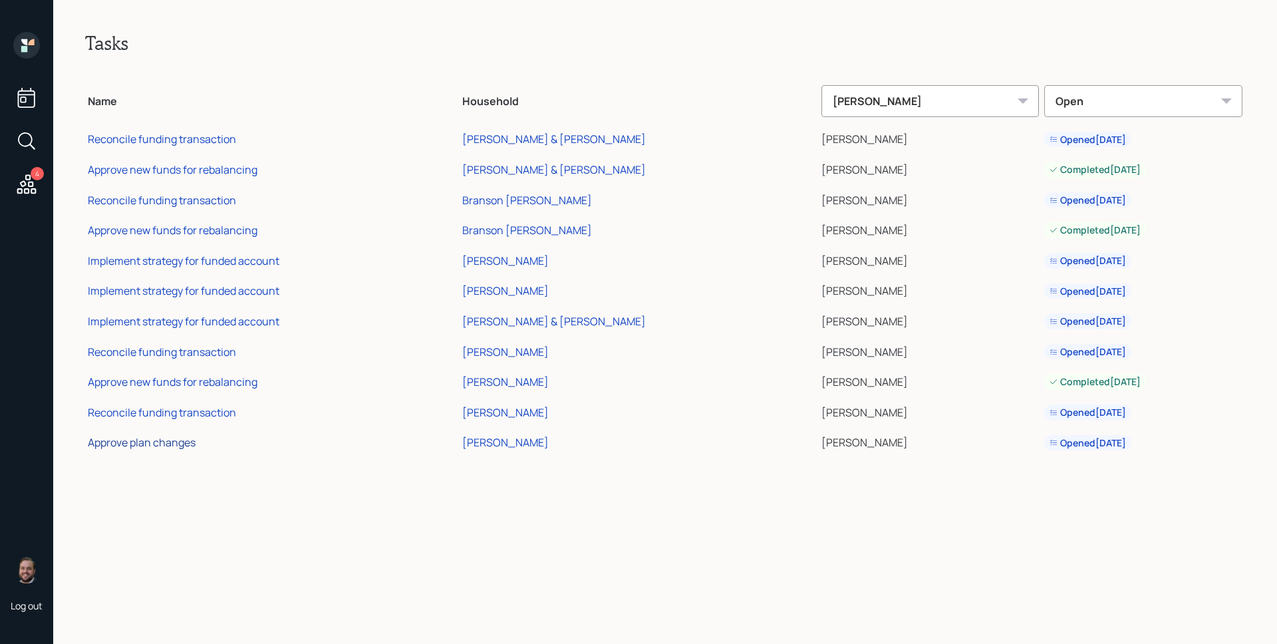
click at [194, 446] on div "Approve plan changes" at bounding box center [142, 442] width 108 height 15
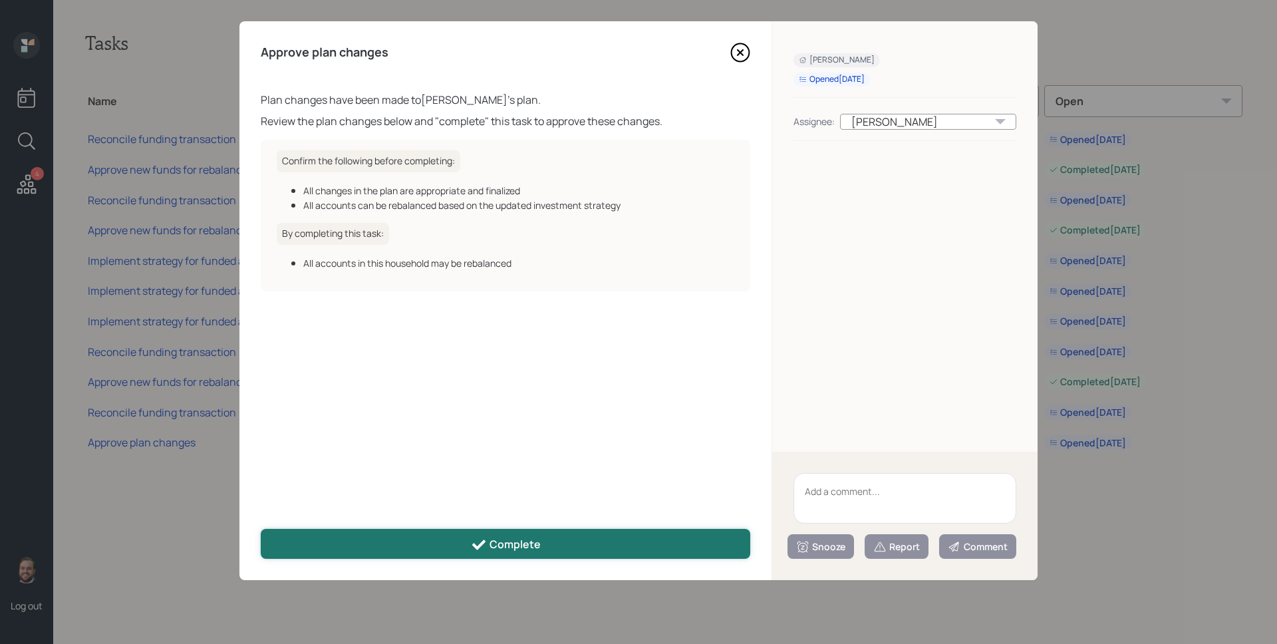
click at [536, 514] on div "Complete" at bounding box center [506, 545] width 70 height 16
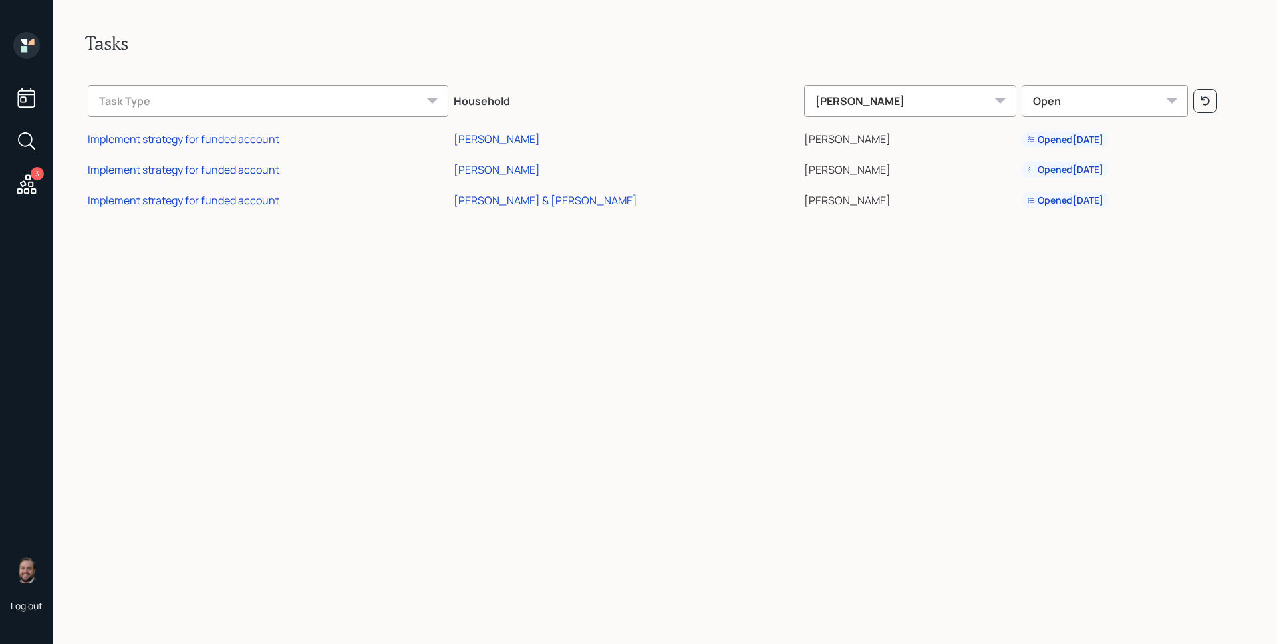
click at [25, 36] on icon at bounding box center [26, 45] width 27 height 27
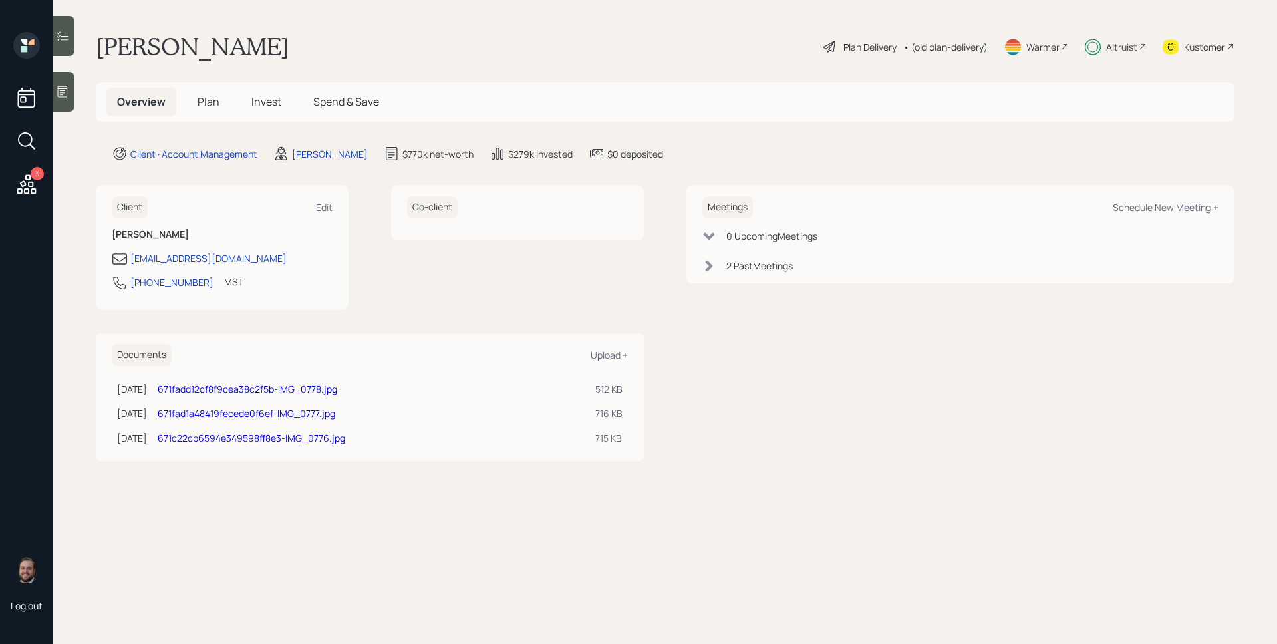
click at [33, 185] on icon at bounding box center [26, 183] width 19 height 19
